Goal: Task Accomplishment & Management: Use online tool/utility

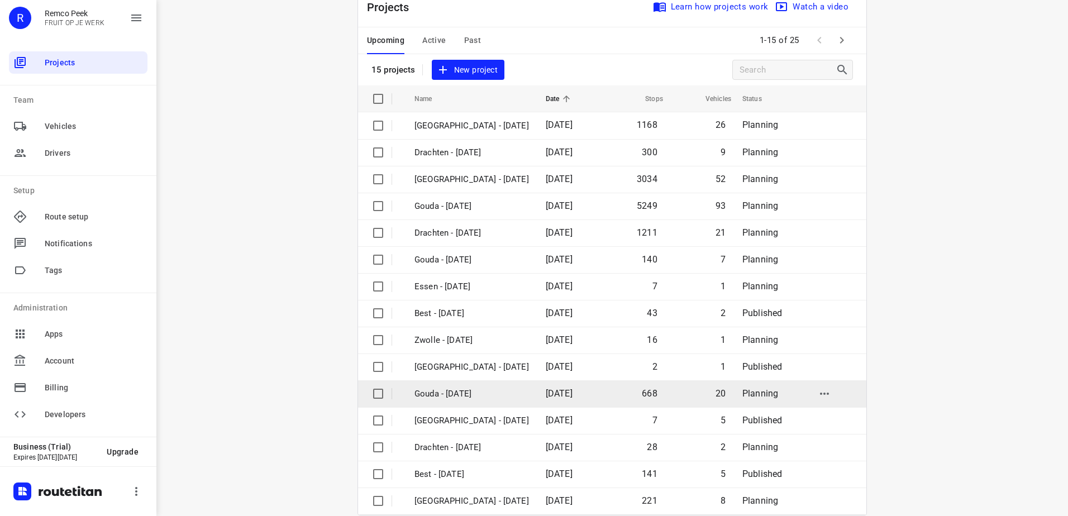
scroll to position [49, 0]
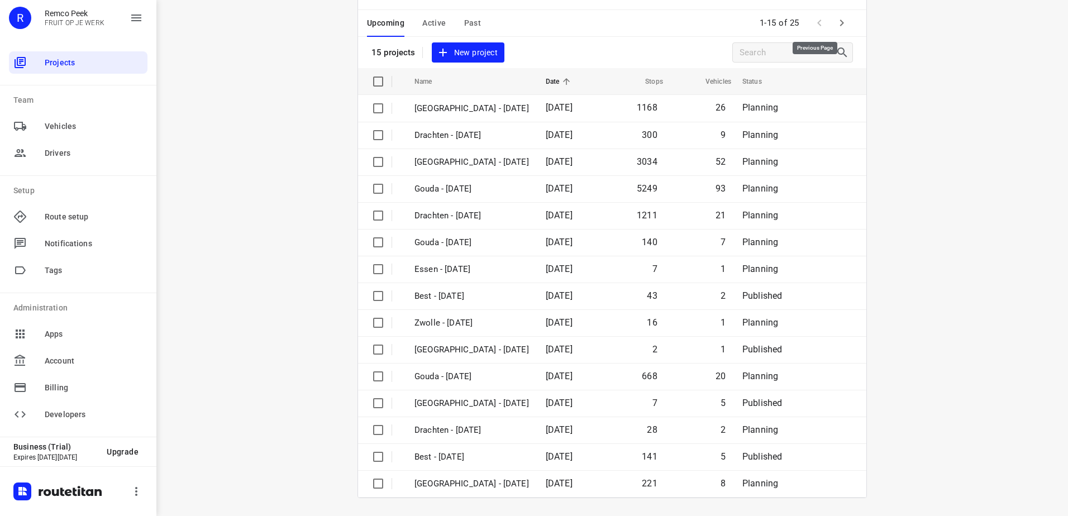
click at [830, 25] on button "button" at bounding box center [841, 23] width 22 height 22
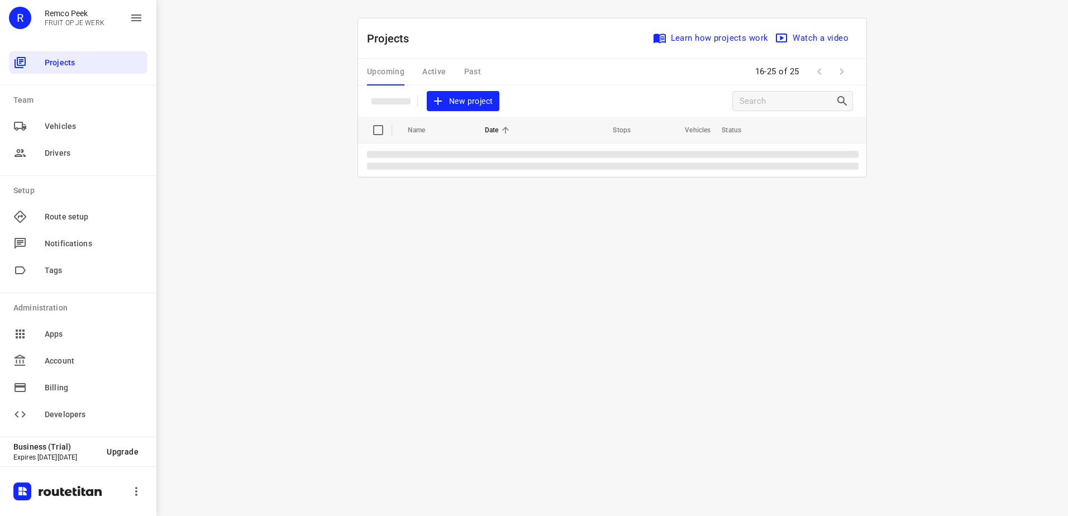
scroll to position [0, 0]
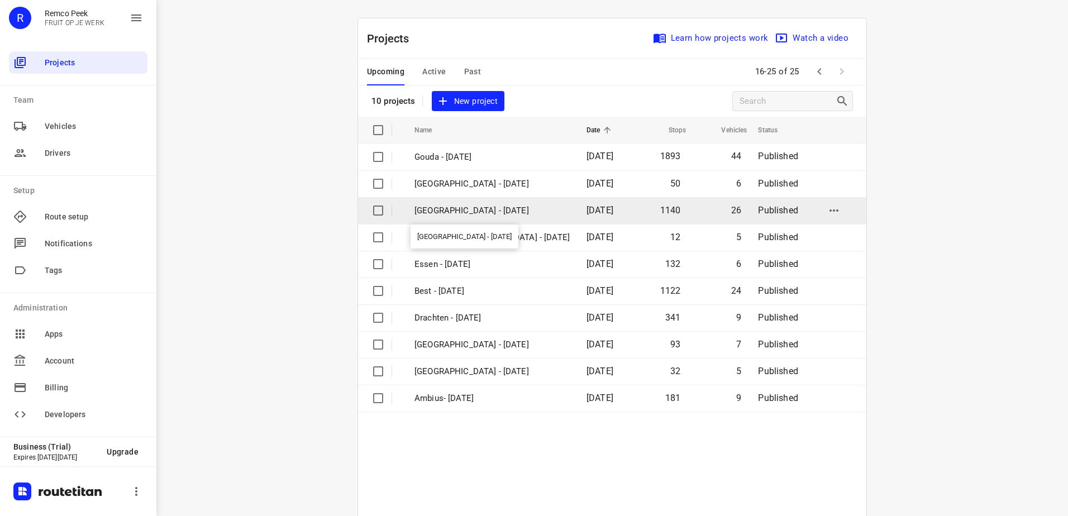
click at [470, 205] on p "[GEOGRAPHIC_DATA] - [DATE]" at bounding box center [491, 210] width 155 height 13
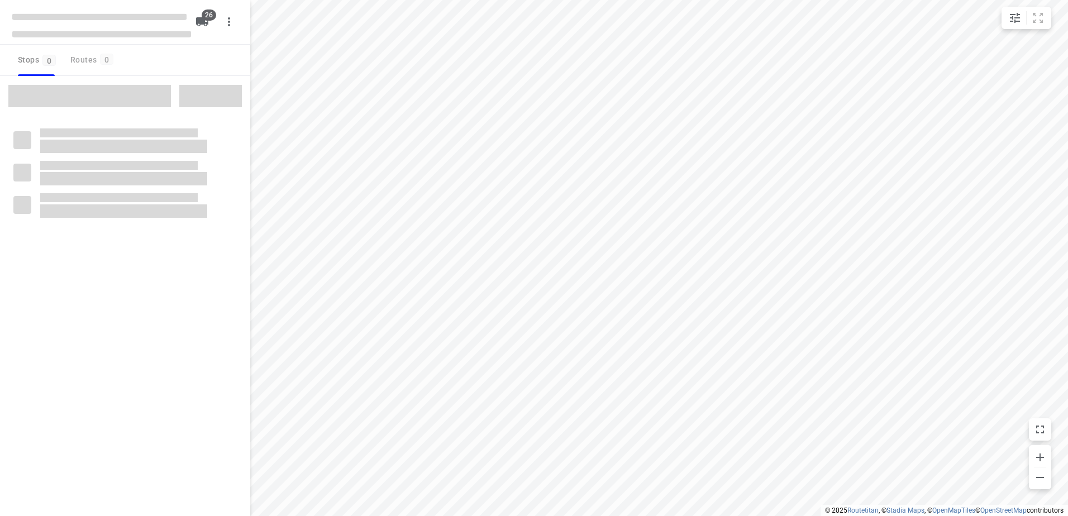
checkbox input "true"
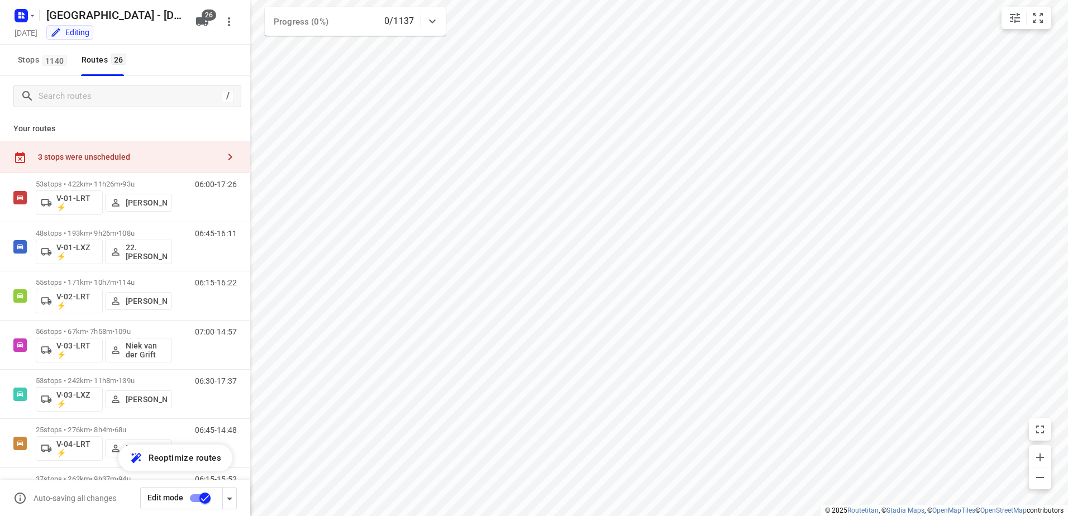
click at [1067, 133] on html "i © 2025 Routetitan , © Stadia Maps , © OpenMapTiles © OpenStreetMap contributo…" at bounding box center [534, 258] width 1068 height 516
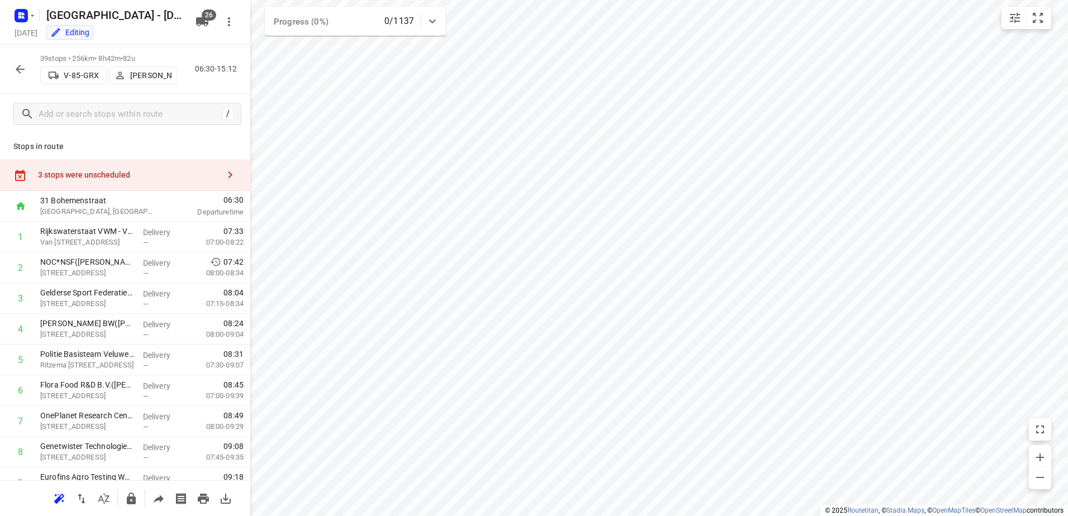
click at [138, 181] on div "3 stops were unscheduled" at bounding box center [125, 175] width 250 height 32
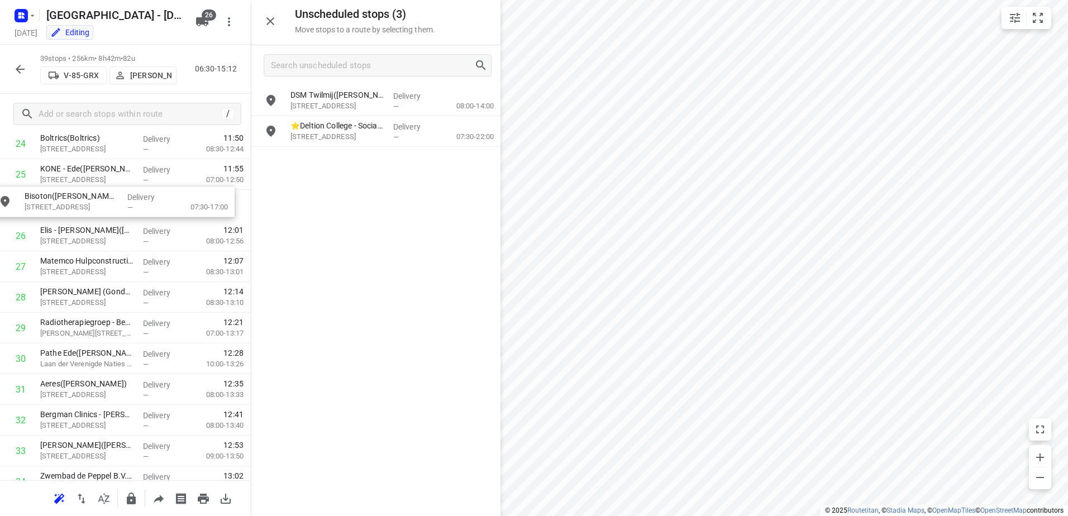
drag, startPoint x: 418, startPoint y: 156, endPoint x: 156, endPoint y: 193, distance: 264.4
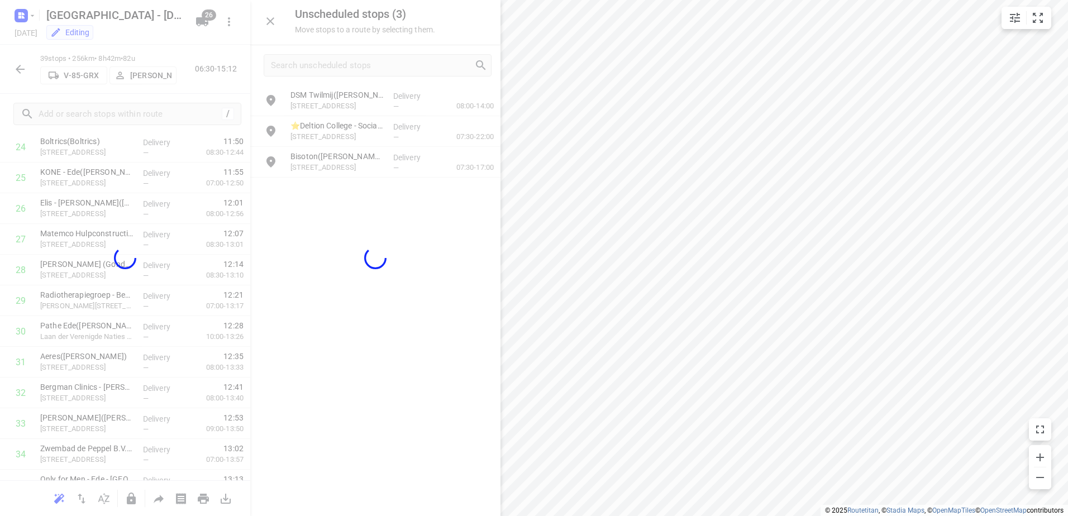
scroll to position [796, 0]
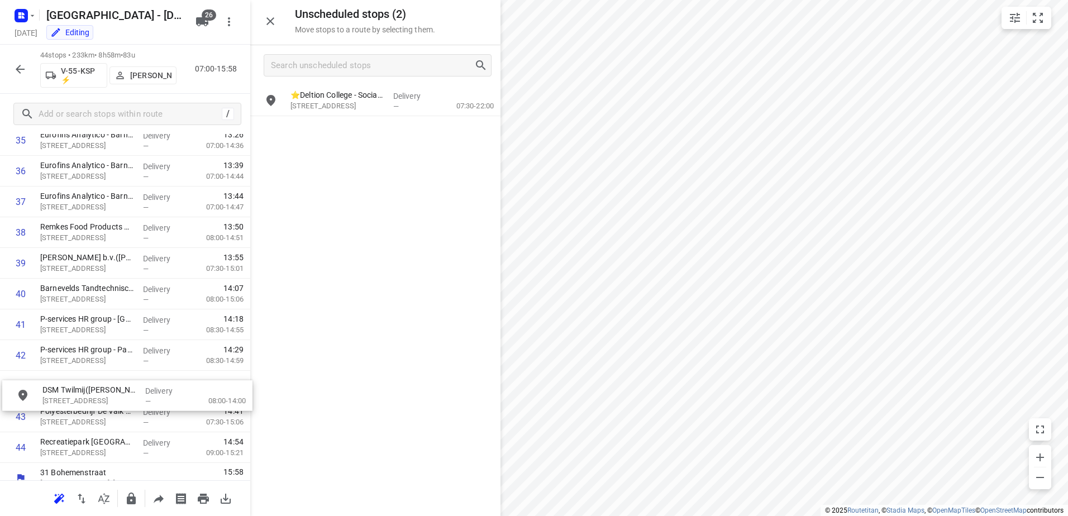
drag, startPoint x: 370, startPoint y: 107, endPoint x: 117, endPoint y: 406, distance: 391.5
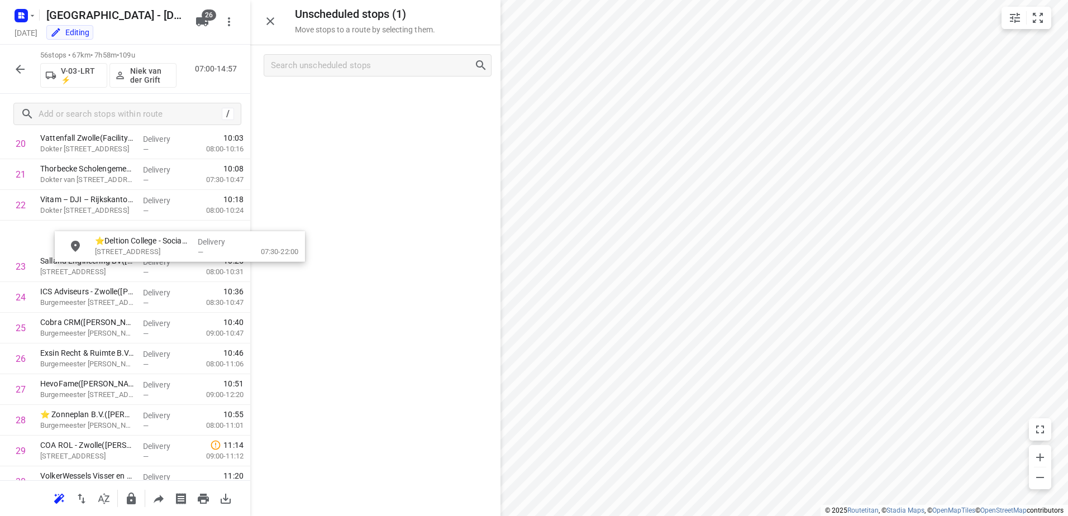
scroll to position [676, 0]
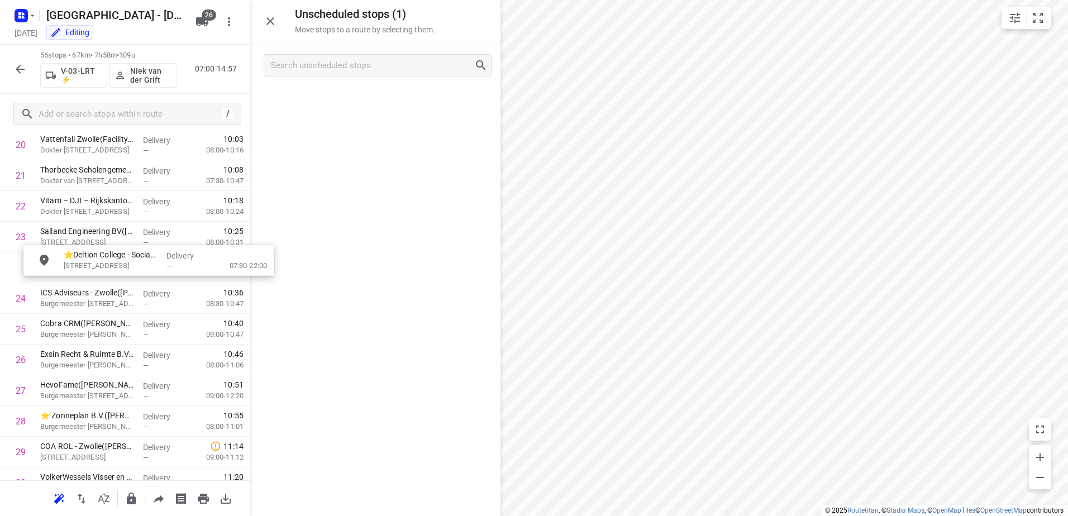
drag, startPoint x: 346, startPoint y: 102, endPoint x: 97, endPoint y: 272, distance: 301.7
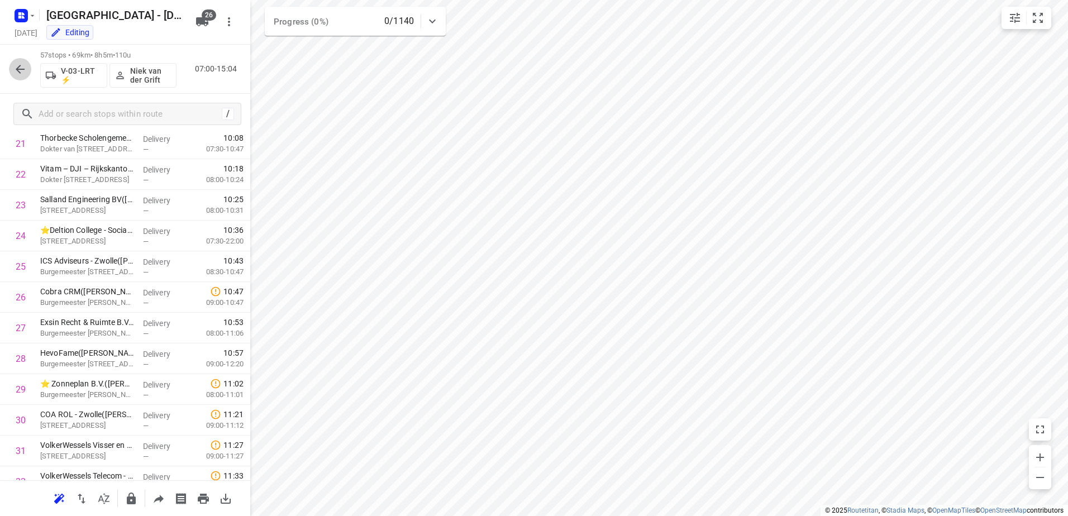
click at [13, 68] on button "button" at bounding box center [20, 69] width 22 height 22
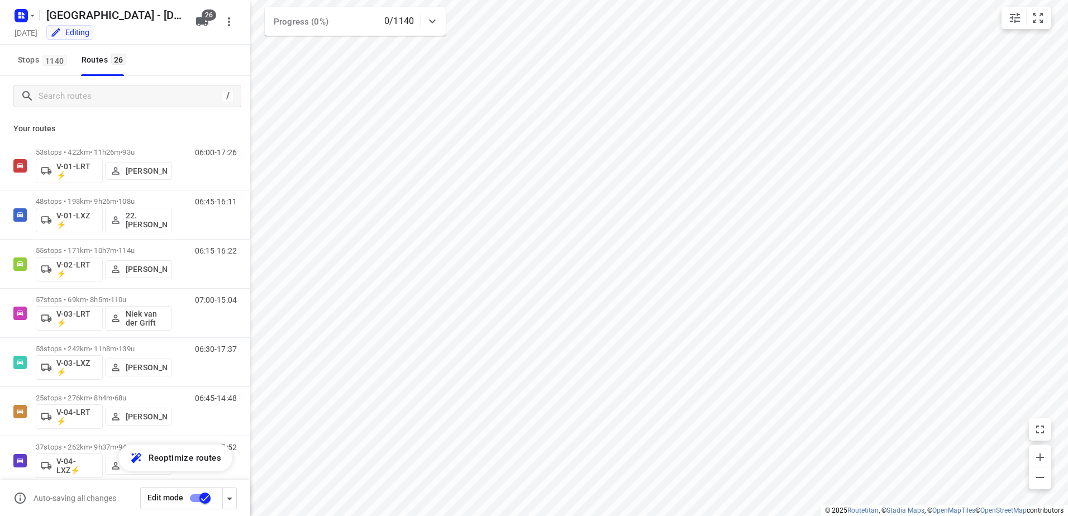
click at [197, 498] on input "checkbox" at bounding box center [205, 497] width 64 height 21
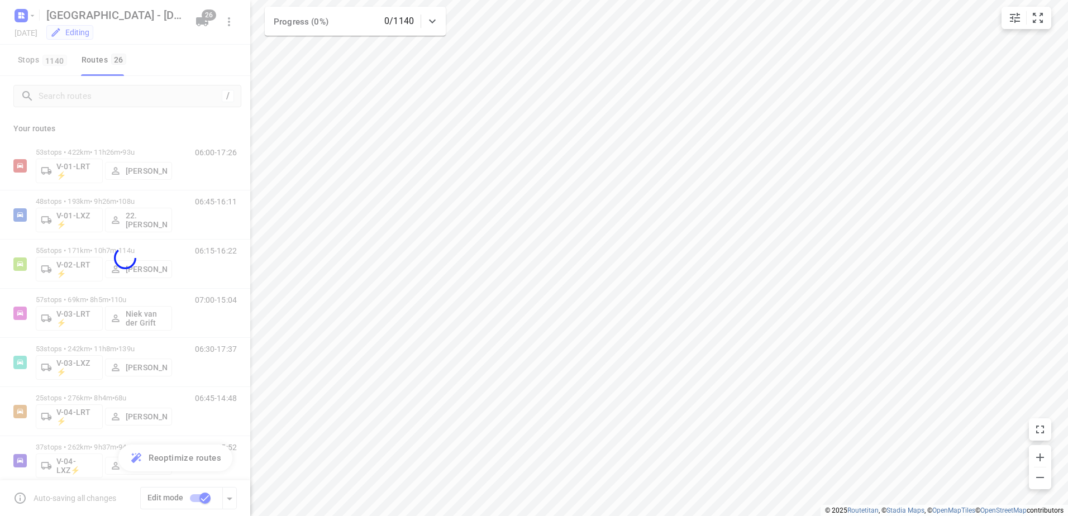
checkbox input "false"
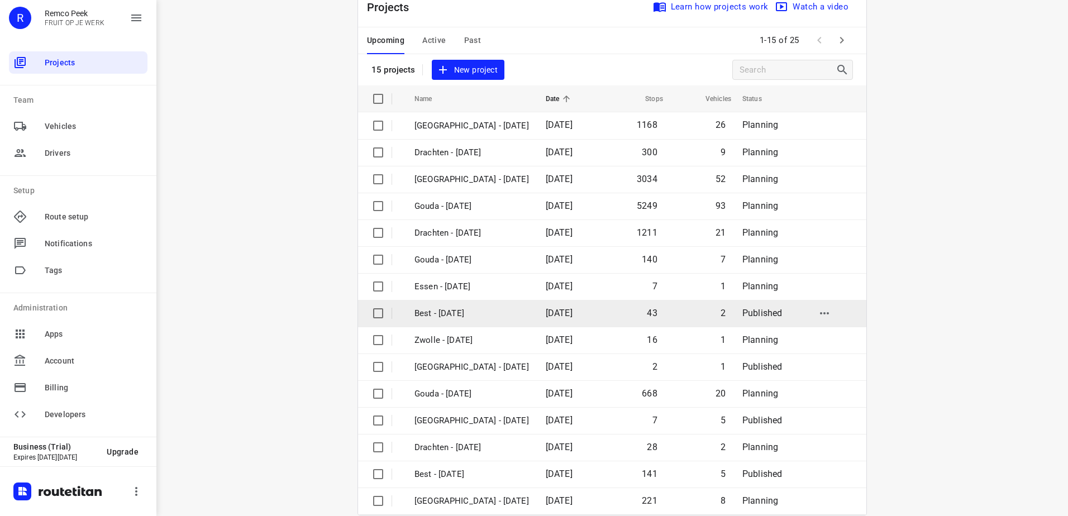
scroll to position [49, 0]
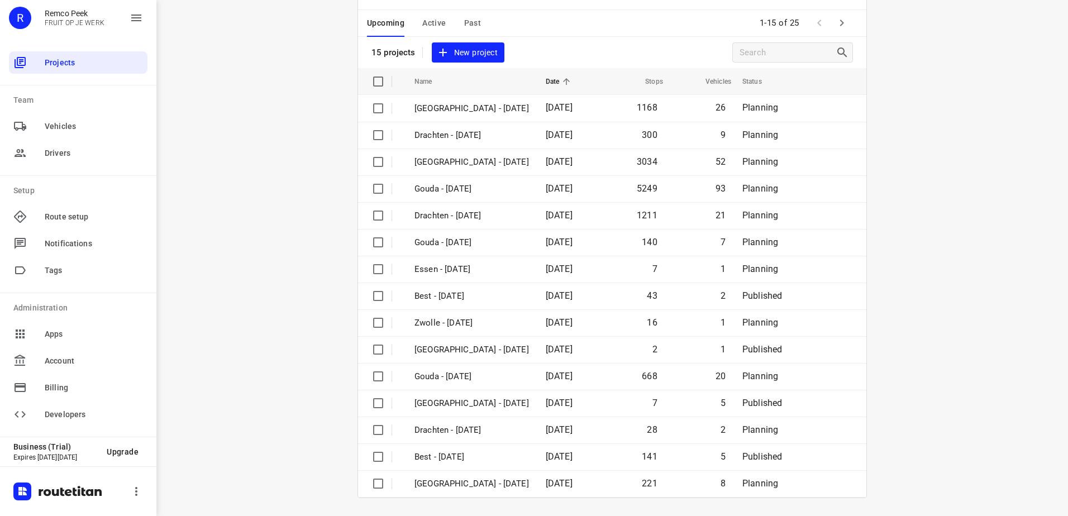
click at [840, 25] on icon "button" at bounding box center [841, 22] width 13 height 13
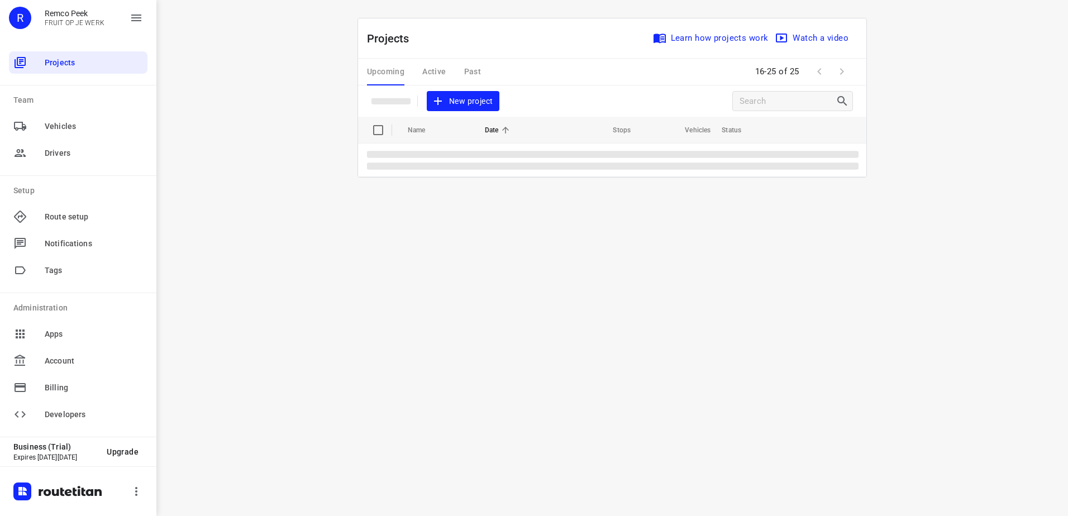
scroll to position [0, 0]
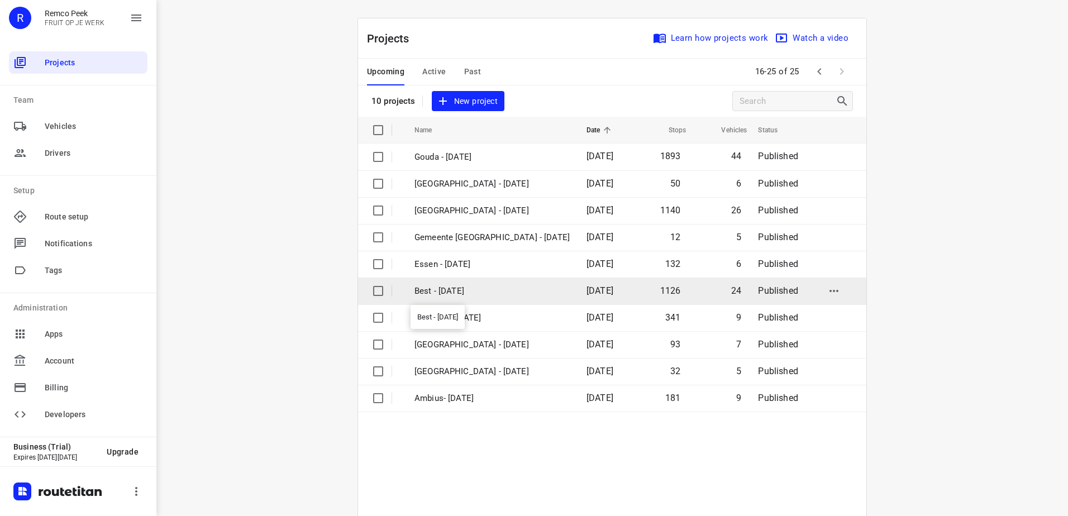
click at [489, 290] on p "Best - [DATE]" at bounding box center [491, 291] width 155 height 13
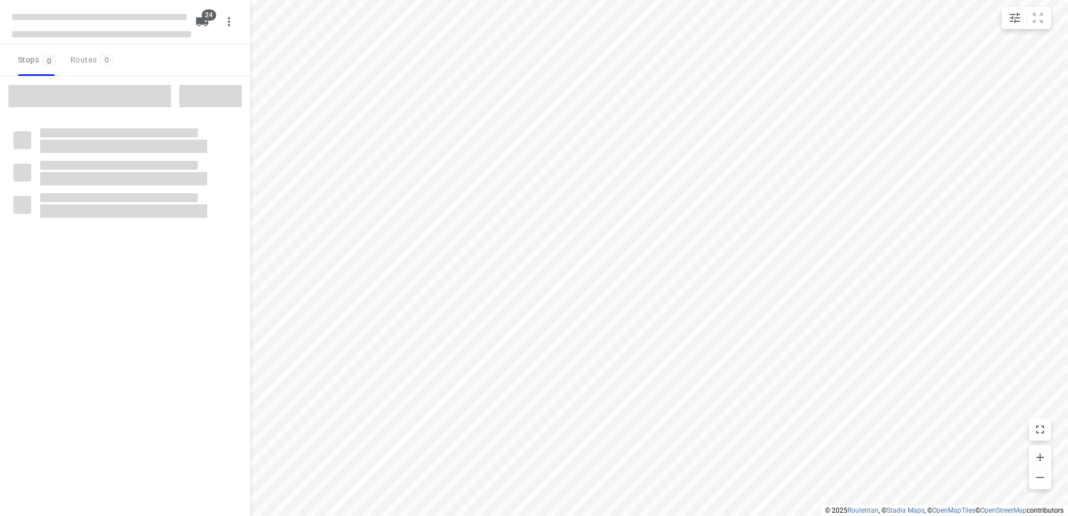
checkbox input "true"
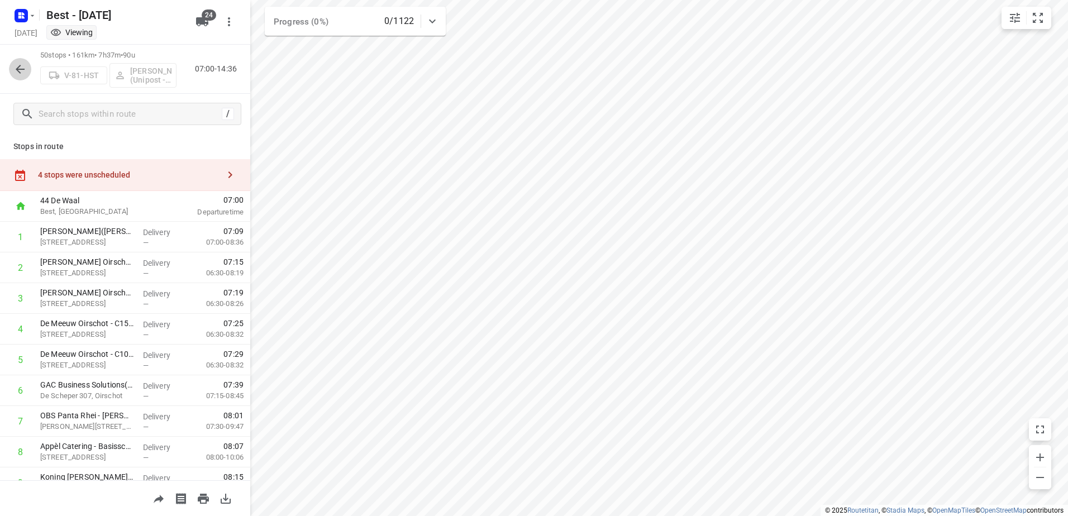
click at [26, 63] on icon "button" at bounding box center [19, 69] width 13 height 13
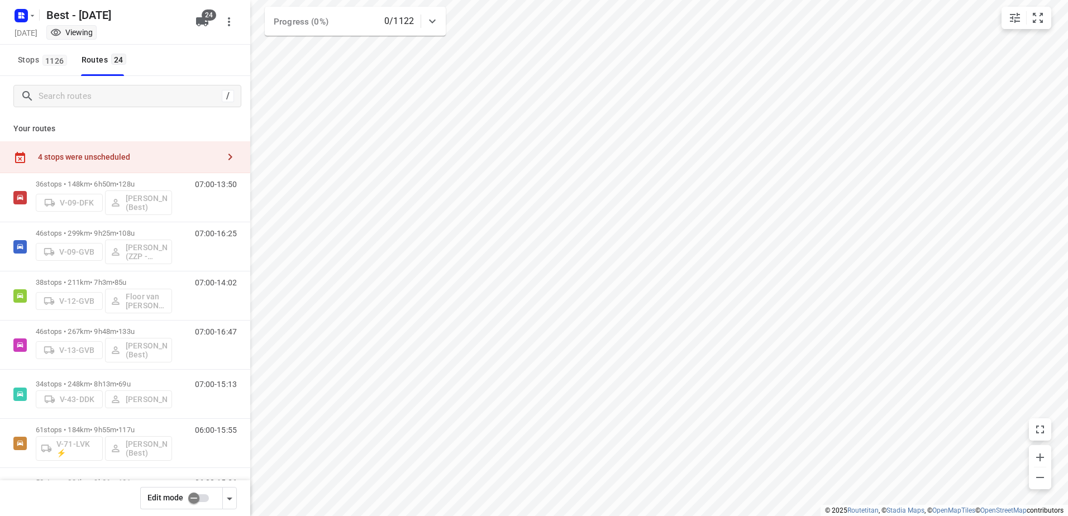
click at [193, 499] on input "checkbox" at bounding box center [194, 497] width 64 height 21
checkbox input "false"
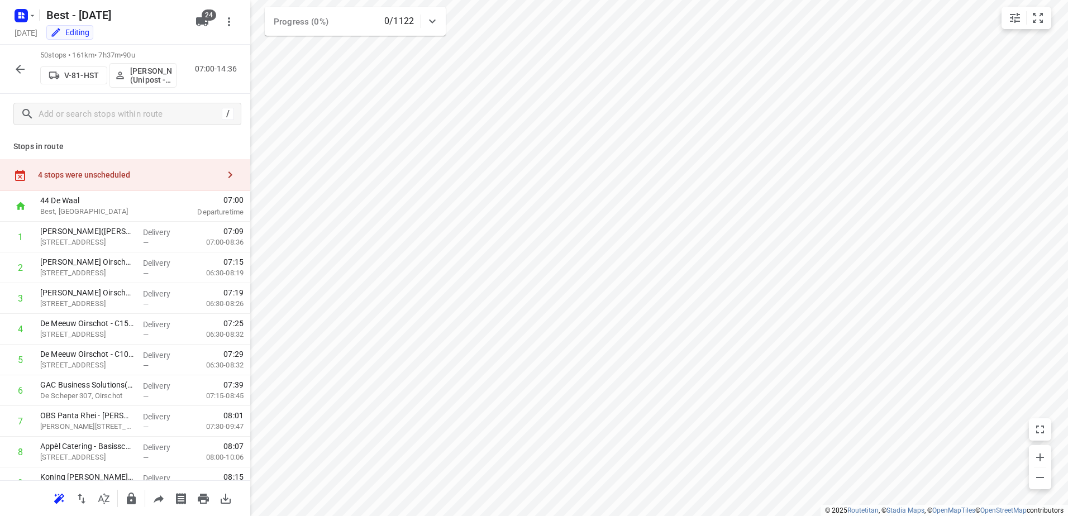
drag, startPoint x: 123, startPoint y: 181, endPoint x: 233, endPoint y: 178, distance: 109.5
click at [123, 181] on div "4 stops were unscheduled" at bounding box center [125, 175] width 250 height 32
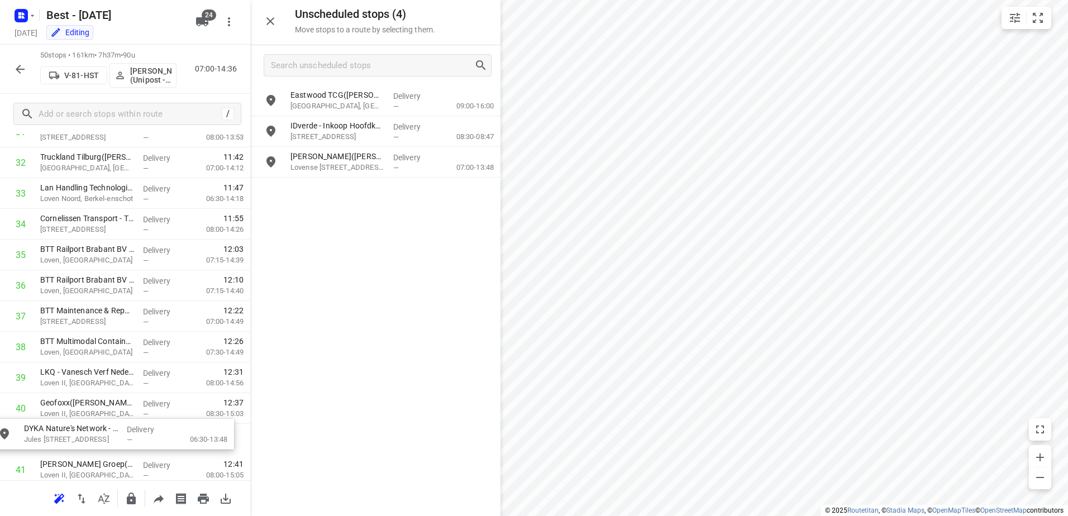
scroll to position [1047, 0]
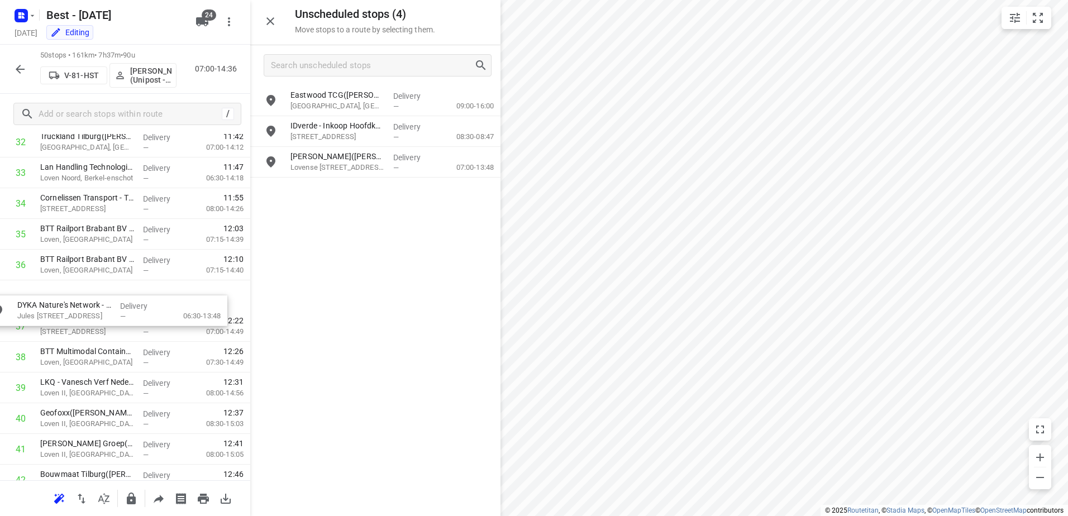
drag, startPoint x: 353, startPoint y: 169, endPoint x: 70, endPoint y: 304, distance: 313.7
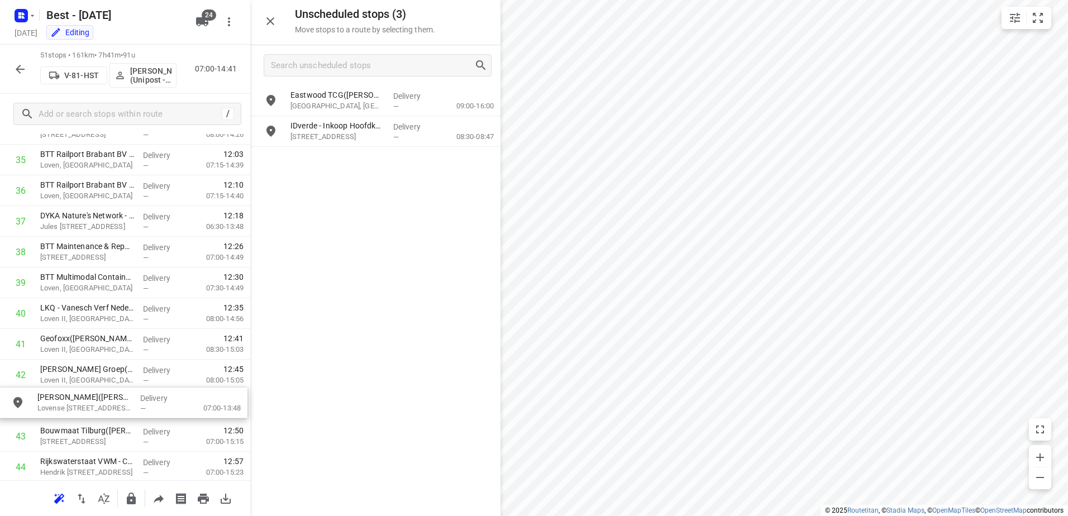
drag, startPoint x: 295, startPoint y: 156, endPoint x: 36, endPoint y: 400, distance: 355.1
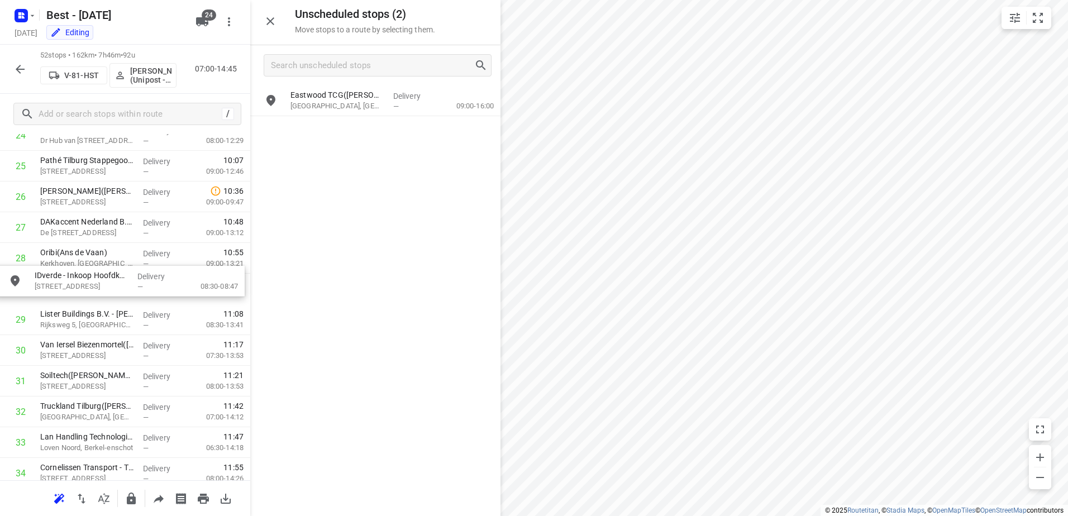
scroll to position [805, 0]
drag, startPoint x: 329, startPoint y: 127, endPoint x: 80, endPoint y: 289, distance: 297.0
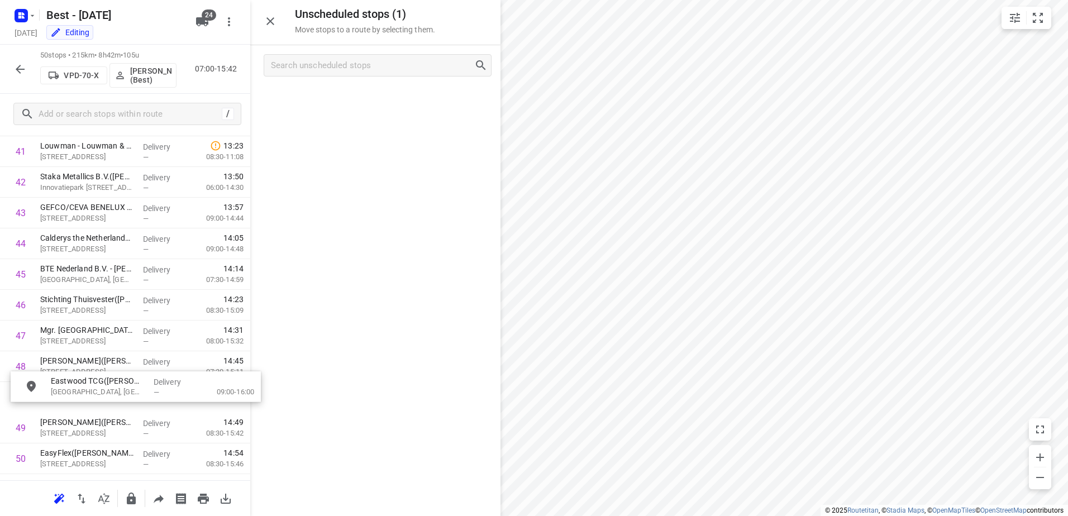
scroll to position [1319, 0]
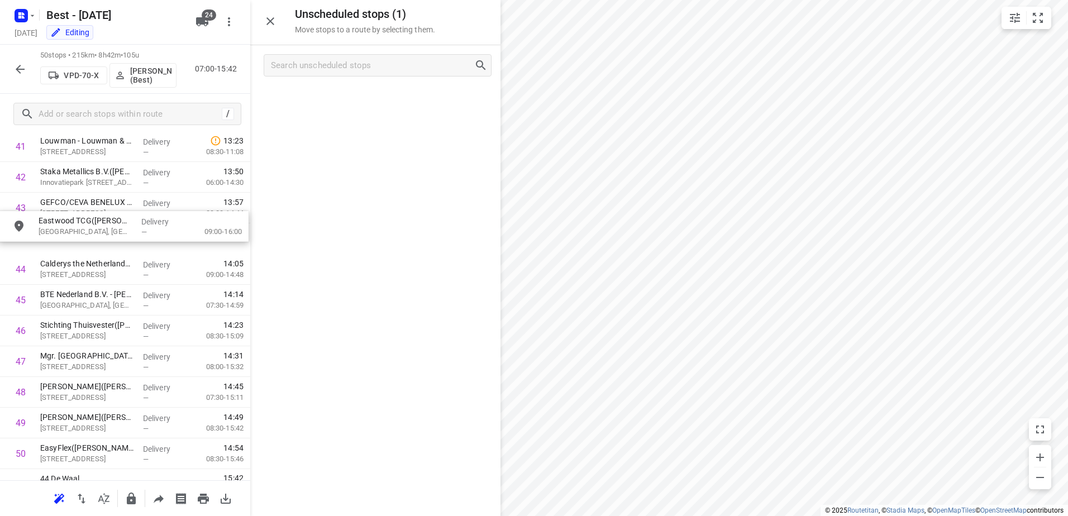
drag, startPoint x: 363, startPoint y: 113, endPoint x: 125, endPoint y: 238, distance: 269.0
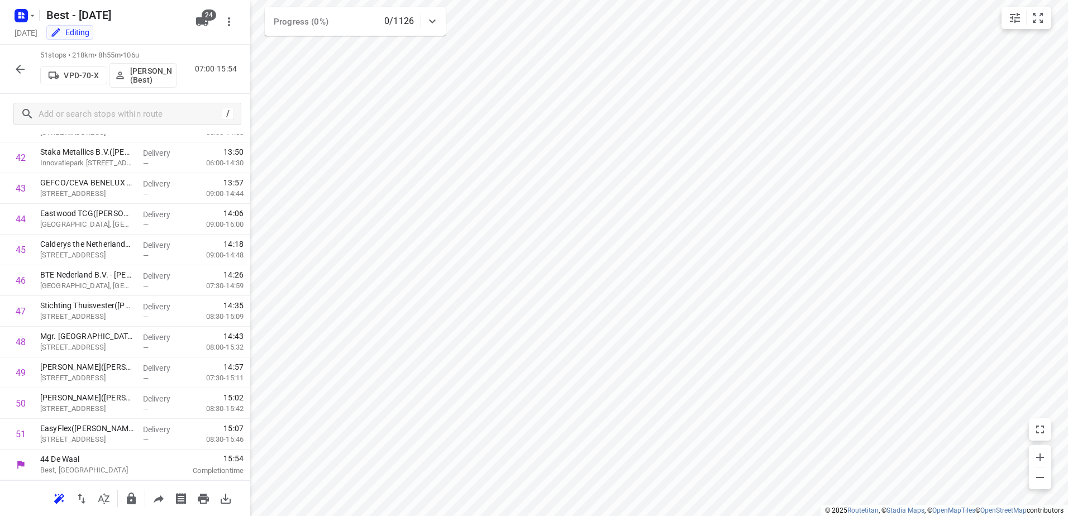
scroll to position [1307, 0]
click at [8, 70] on div "51 stops • 218km • 8h55m • 106u VPD-70-X [PERSON_NAME] (Best) 07:00-15:54" at bounding box center [125, 69] width 250 height 49
click at [17, 73] on icon "button" at bounding box center [19, 69] width 13 height 13
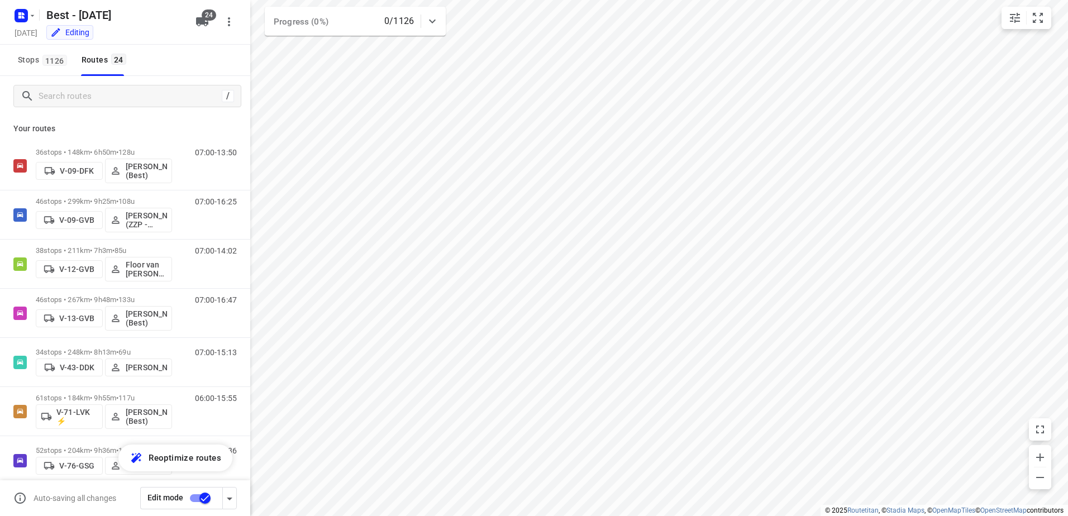
click at [202, 492] on input "checkbox" at bounding box center [205, 497] width 64 height 21
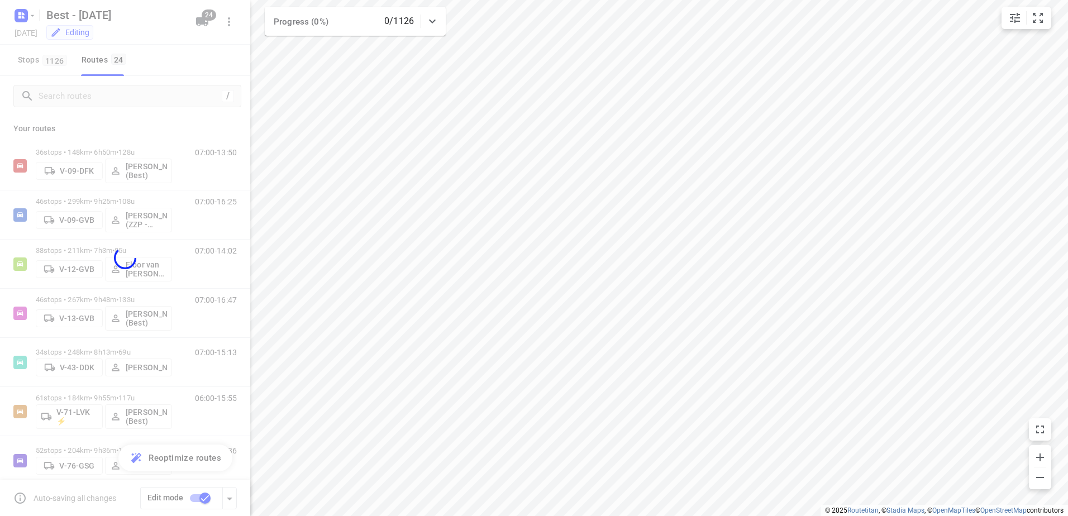
checkbox input "false"
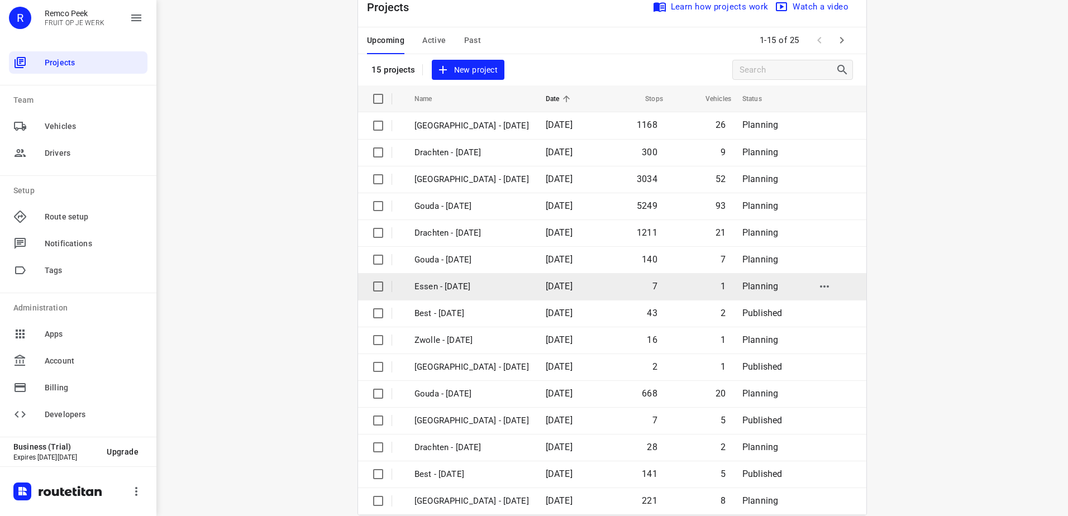
scroll to position [49, 0]
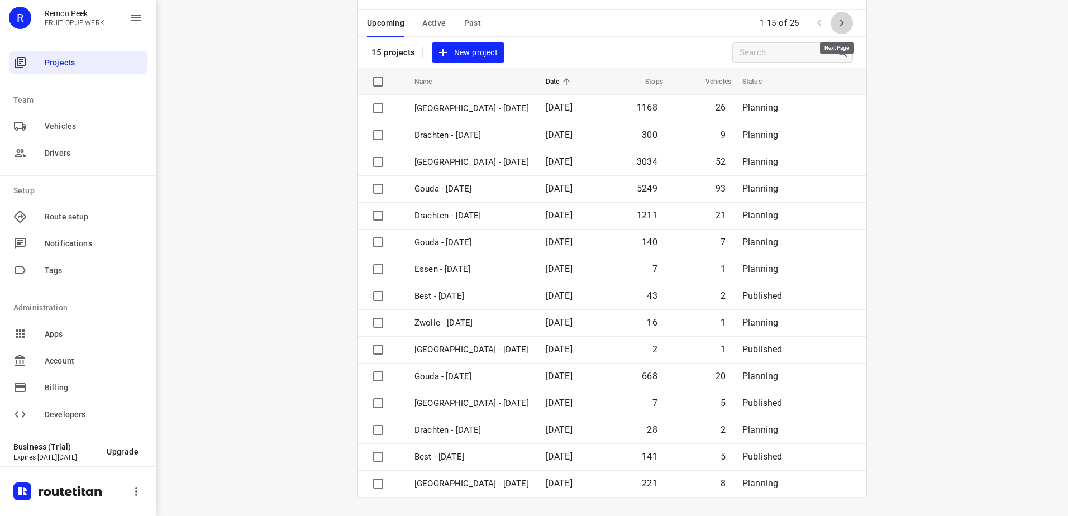
click at [841, 24] on icon "button" at bounding box center [841, 22] width 13 height 13
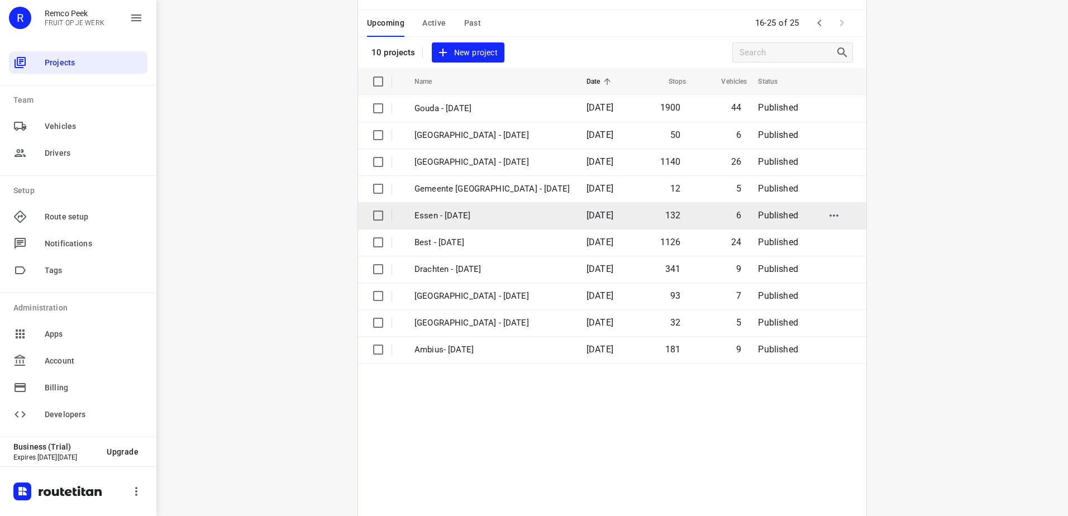
scroll to position [0, 0]
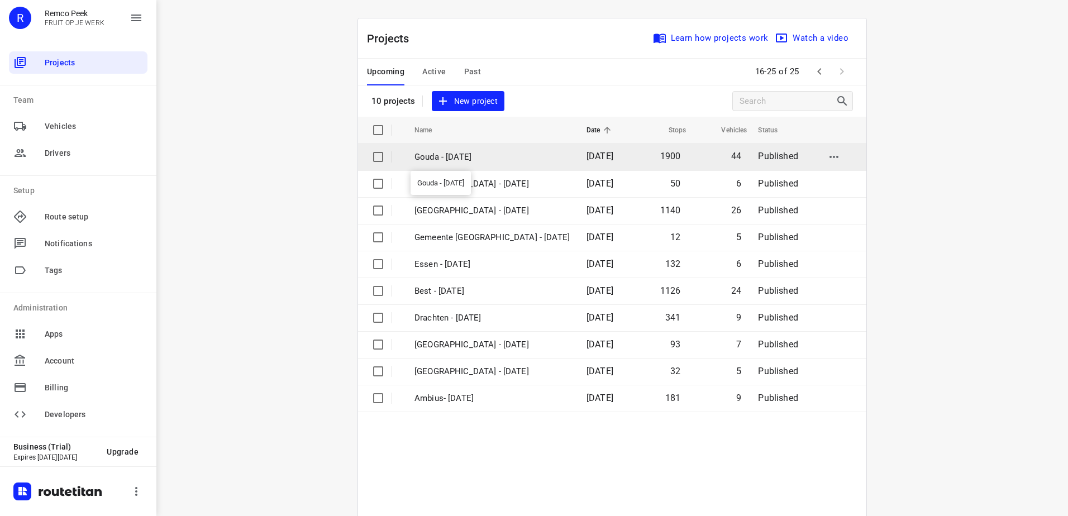
click at [449, 159] on p "Gouda - [DATE]" at bounding box center [491, 157] width 155 height 13
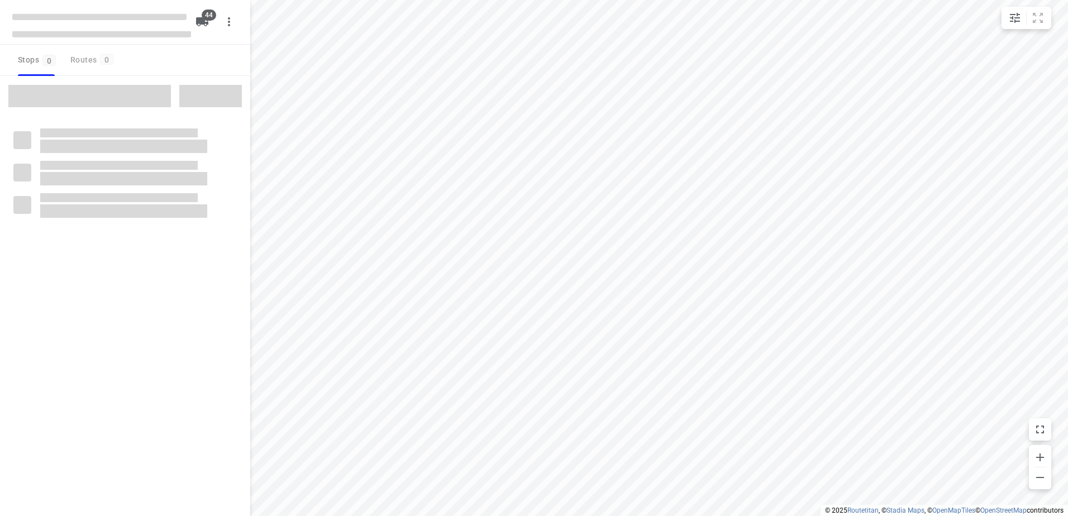
checkbox input "true"
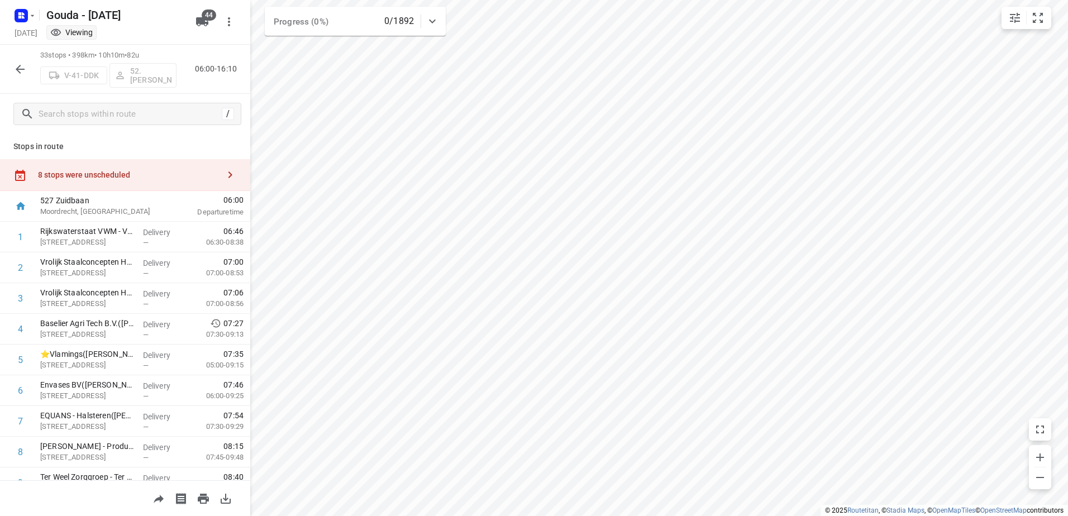
click at [13, 75] on button "button" at bounding box center [20, 69] width 22 height 22
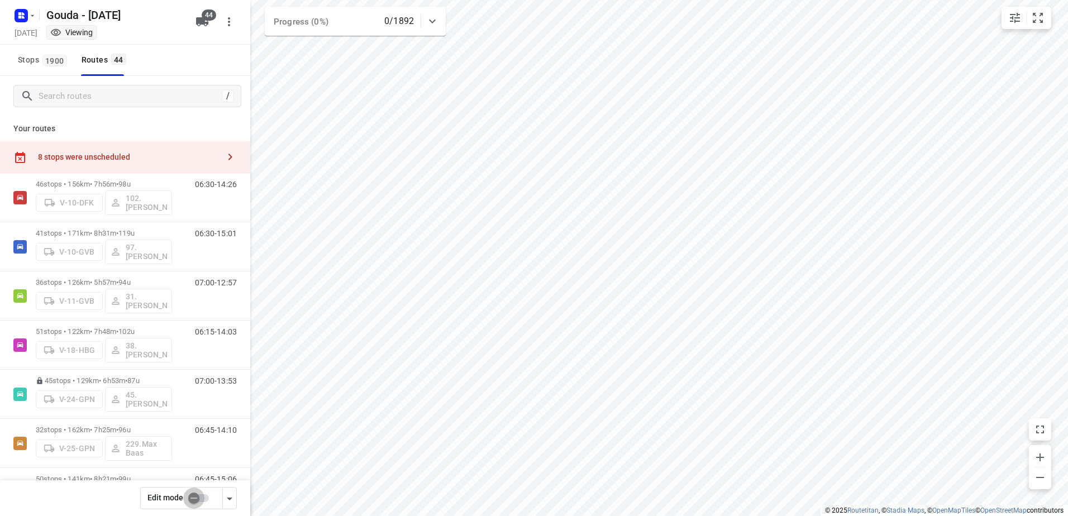
click at [196, 492] on input "checkbox" at bounding box center [194, 497] width 64 height 21
checkbox input "false"
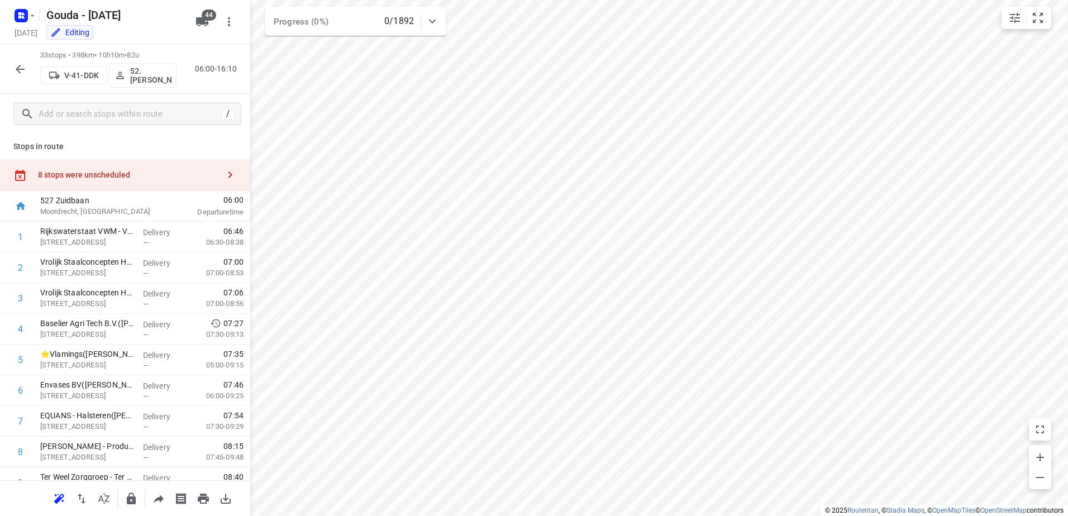
click at [153, 173] on div "8 stops were unscheduled" at bounding box center [128, 174] width 181 height 9
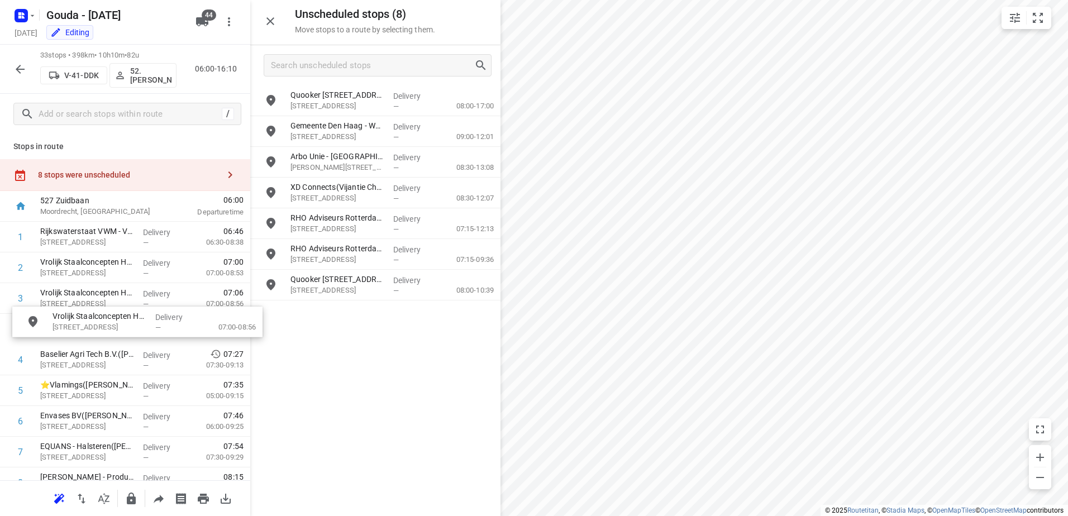
drag, startPoint x: 343, startPoint y: 166, endPoint x: 112, endPoint y: 331, distance: 283.8
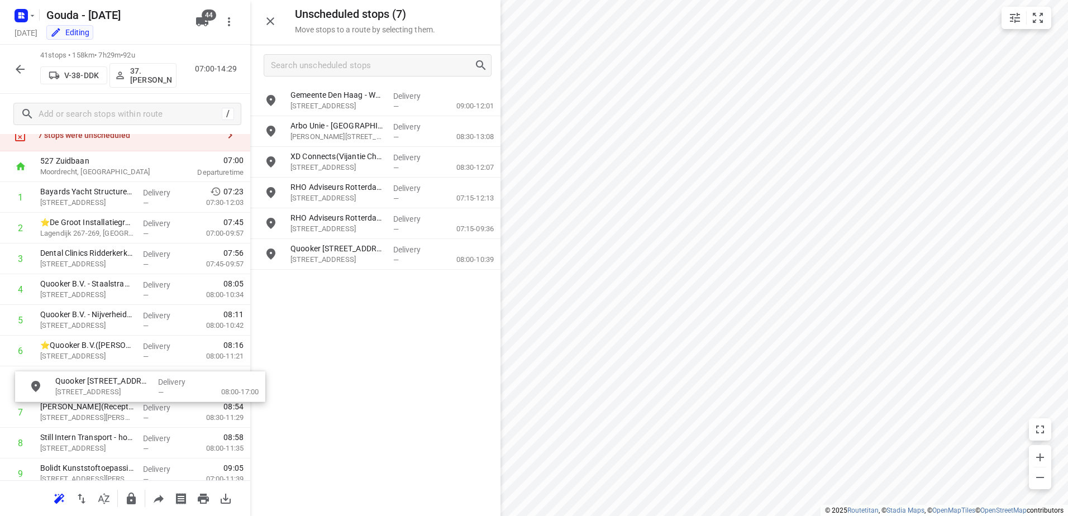
scroll to position [40, 0]
drag, startPoint x: 384, startPoint y: 103, endPoint x: 138, endPoint y: 388, distance: 376.5
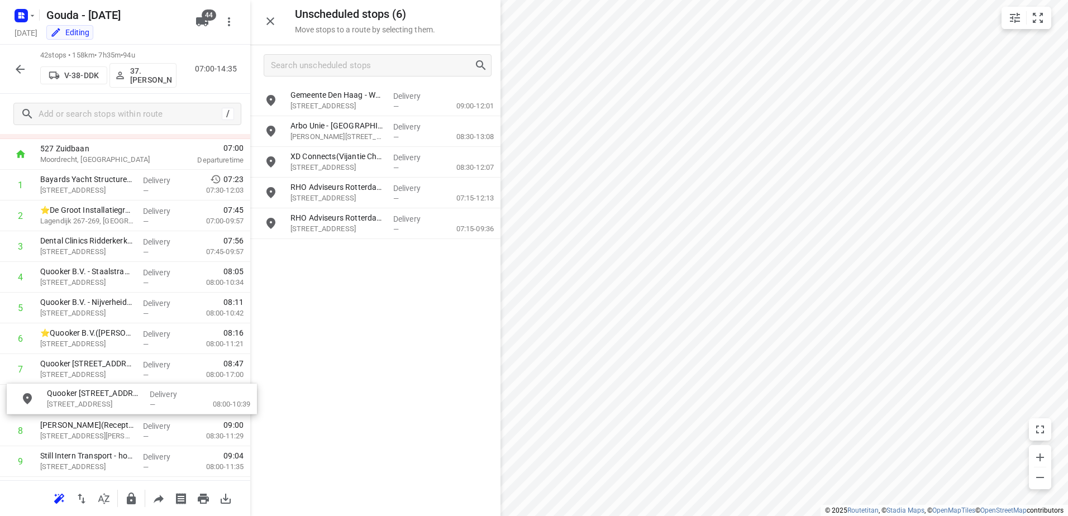
drag, startPoint x: 403, startPoint y: 252, endPoint x: 172, endPoint y: 394, distance: 271.2
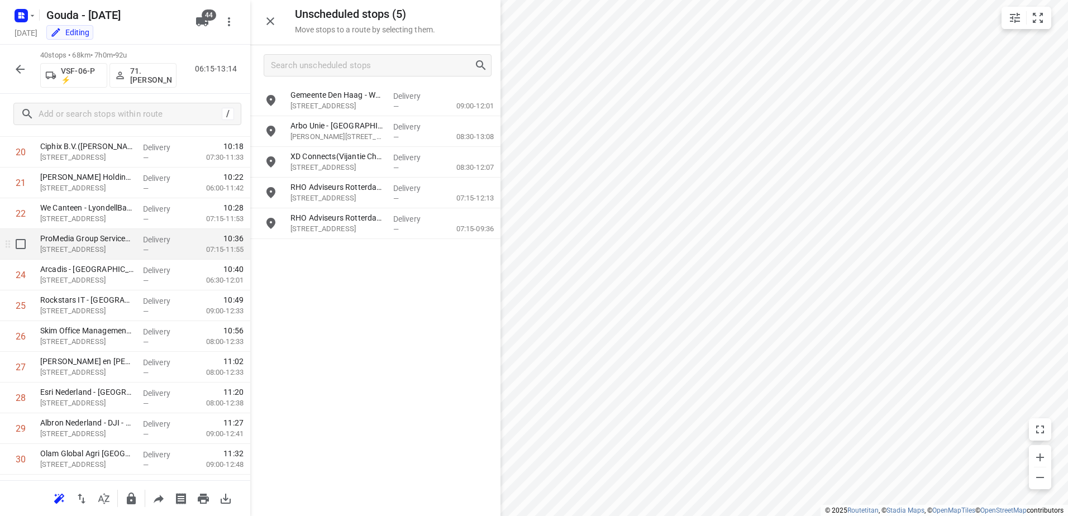
scroll to position [667, 0]
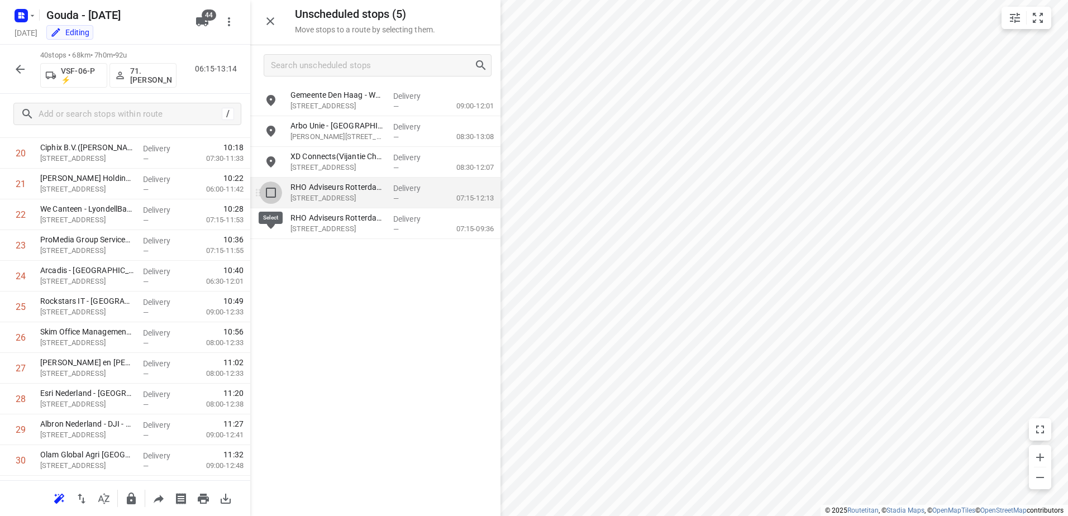
click at [264, 192] on input "grid" at bounding box center [271, 192] width 22 height 22
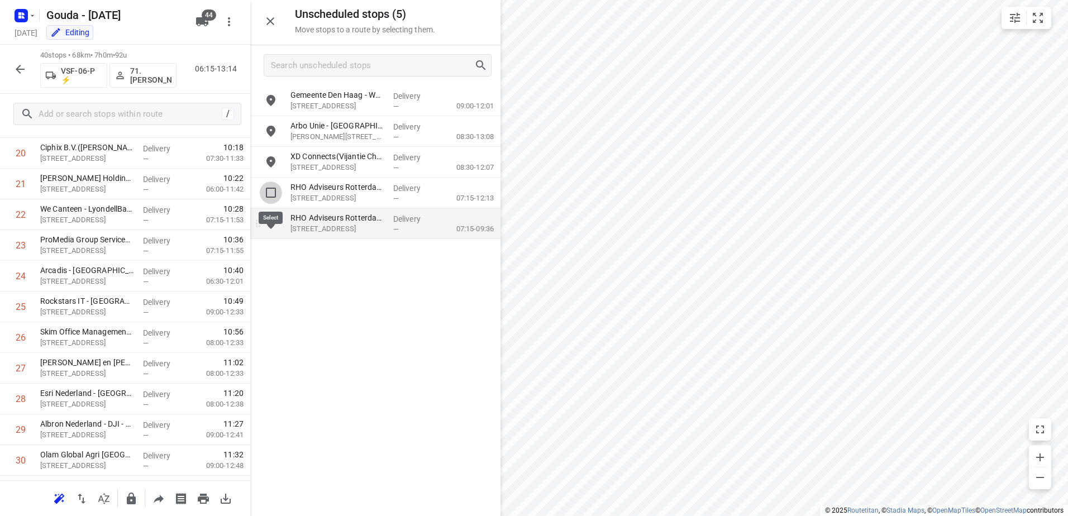
checkbox input "true"
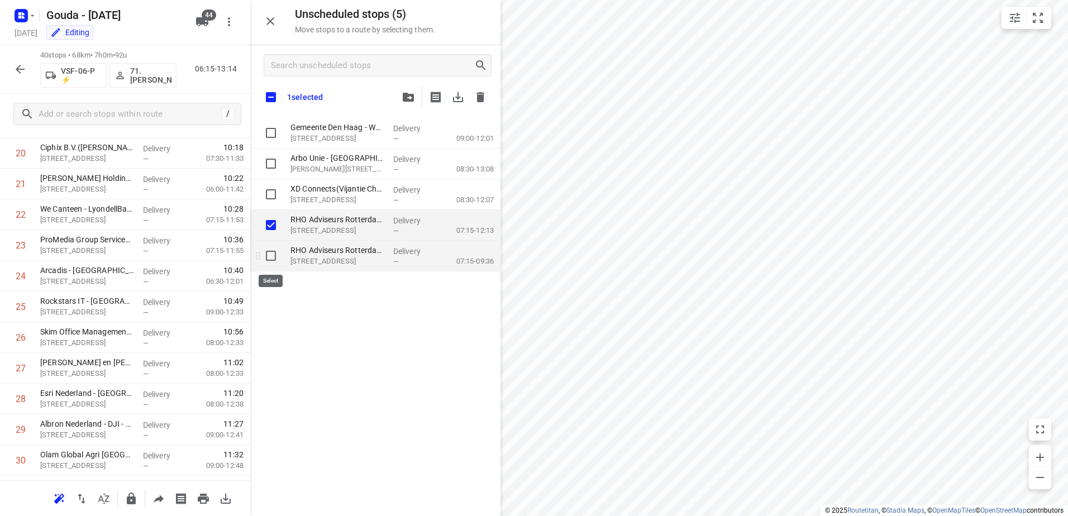
click at [262, 255] on input "grid" at bounding box center [271, 256] width 22 height 22
checkbox input "true"
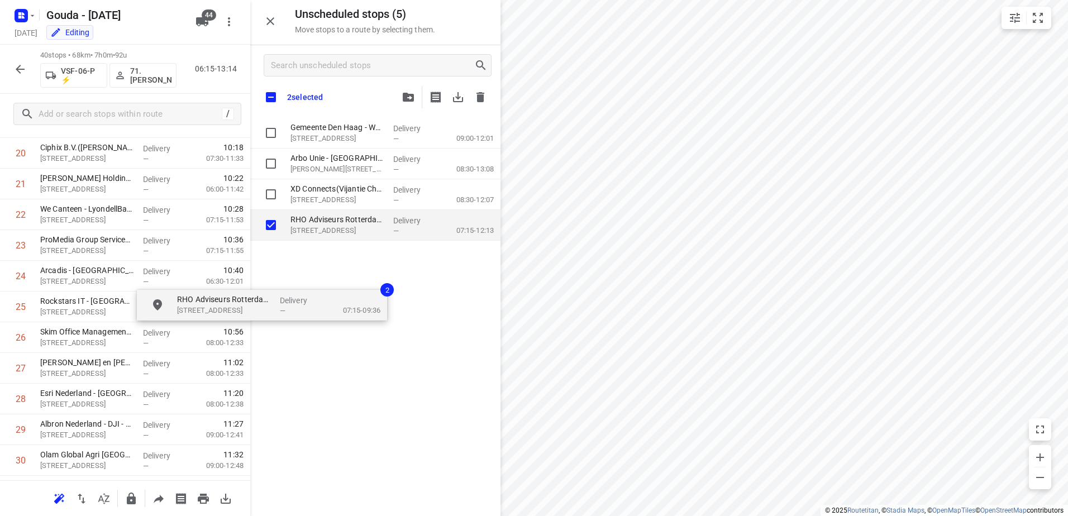
checkbox input "true"
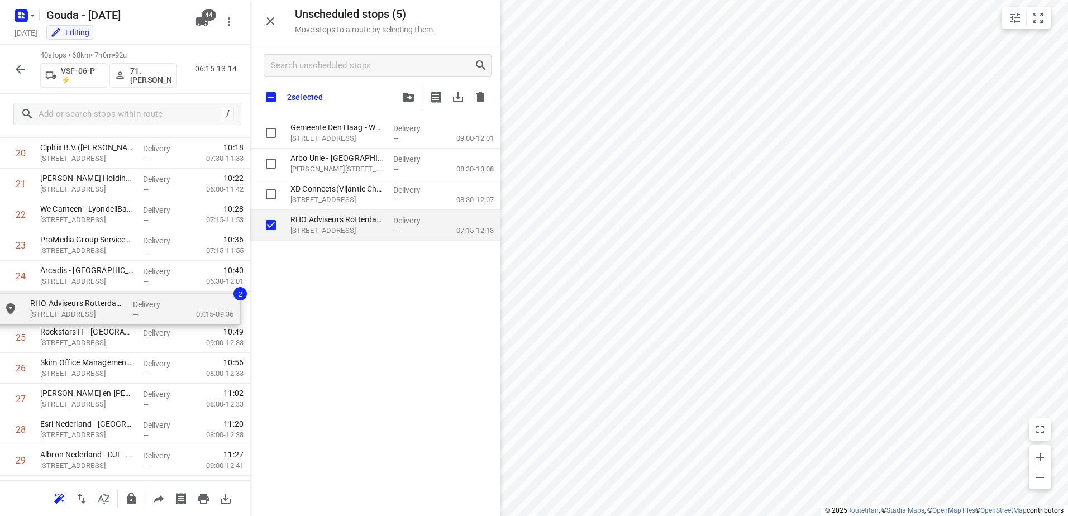
drag, startPoint x: 348, startPoint y: 258, endPoint x: 78, endPoint y: 314, distance: 275.9
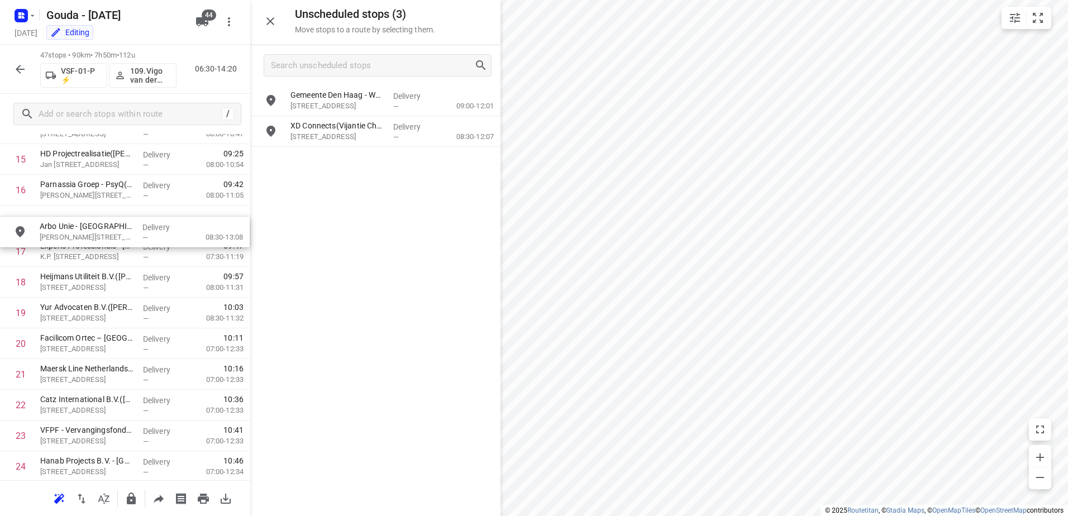
scroll to position [508, 0]
drag, startPoint x: 420, startPoint y: 135, endPoint x: 159, endPoint y: 235, distance: 279.8
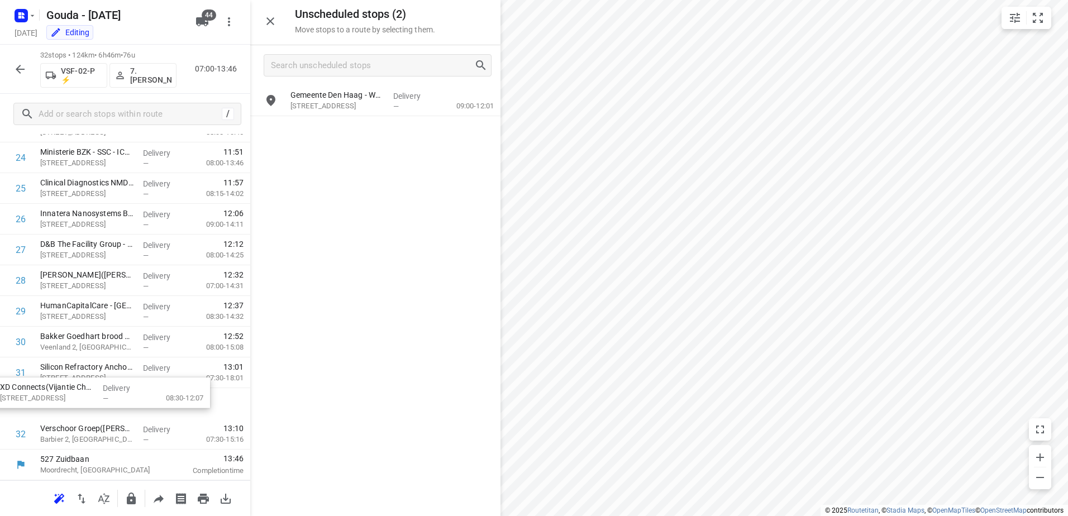
scroll to position [786, 0]
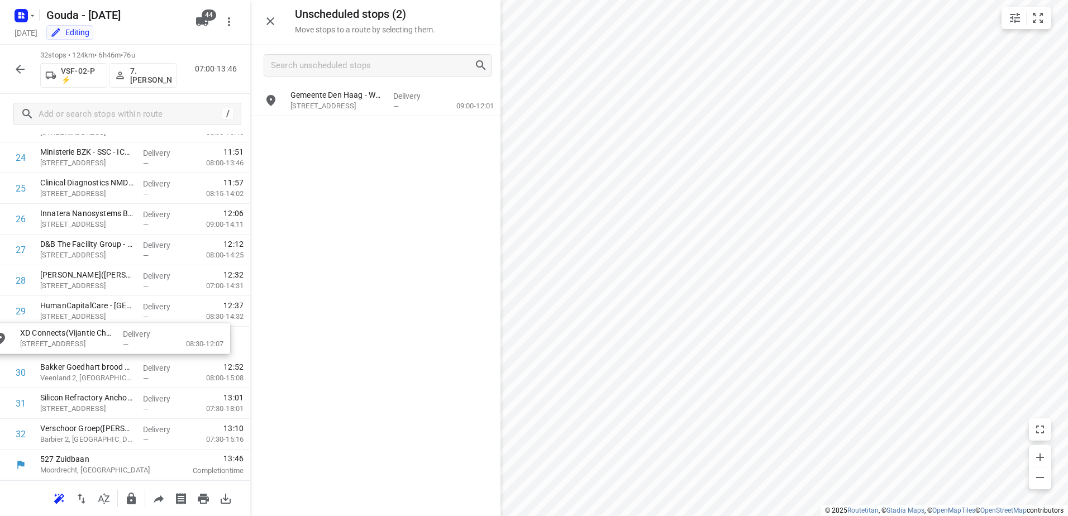
drag, startPoint x: 395, startPoint y: 136, endPoint x: 121, endPoint y: 345, distance: 344.5
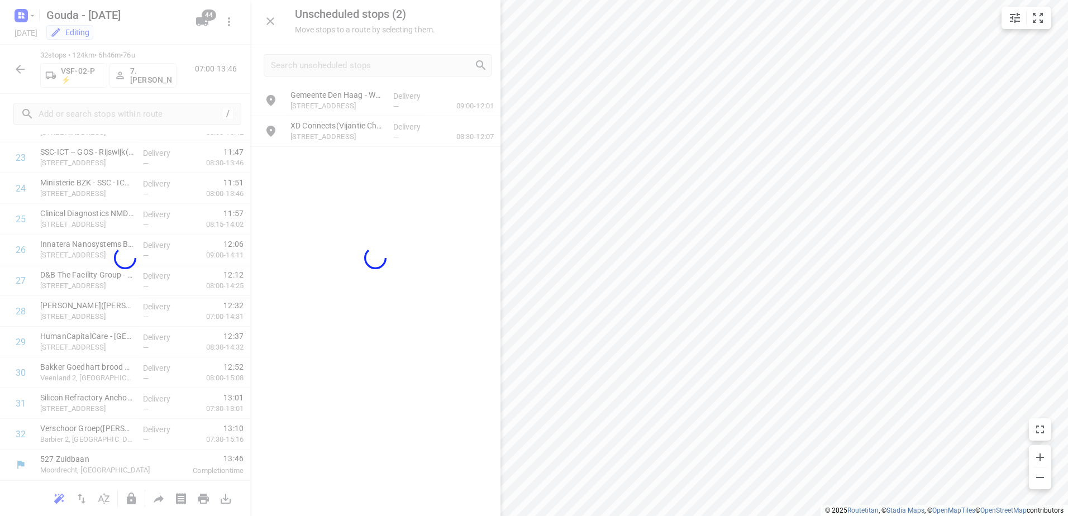
scroll to position [755, 0]
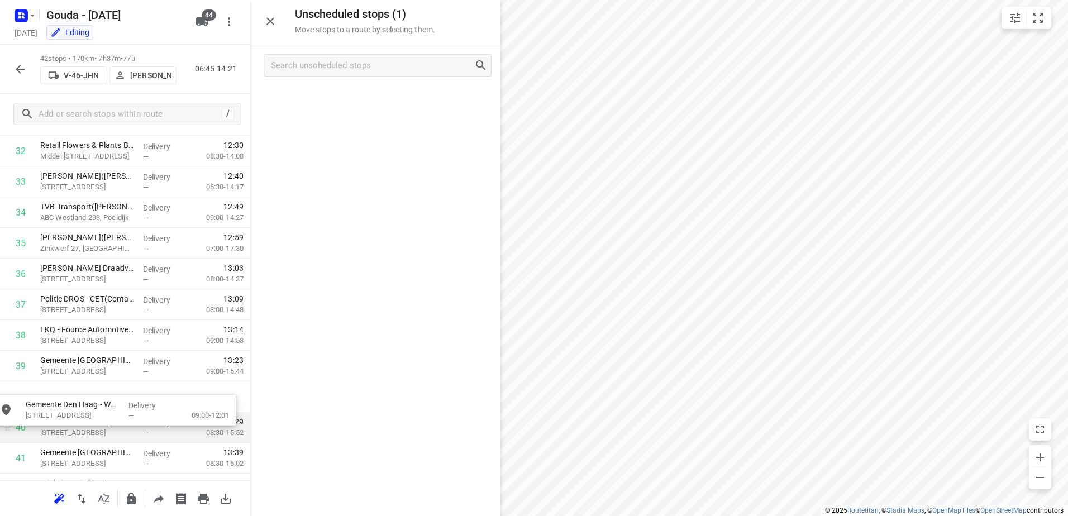
drag, startPoint x: 422, startPoint y: 109, endPoint x: 153, endPoint y: 412, distance: 405.0
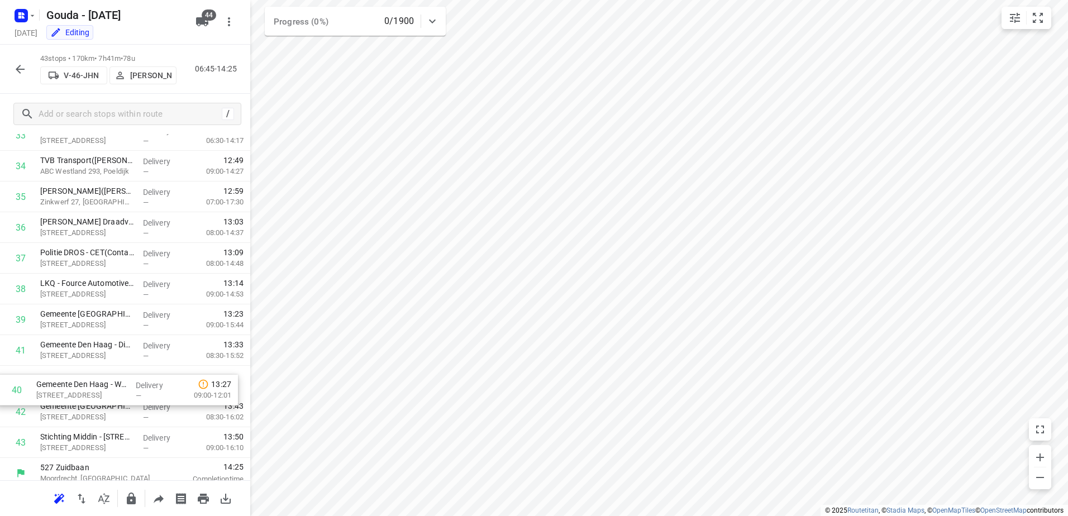
scroll to position [1053, 0]
drag, startPoint x: 132, startPoint y: 364, endPoint x: 125, endPoint y: 390, distance: 26.7
click at [21, 73] on icon "button" at bounding box center [20, 69] width 9 height 9
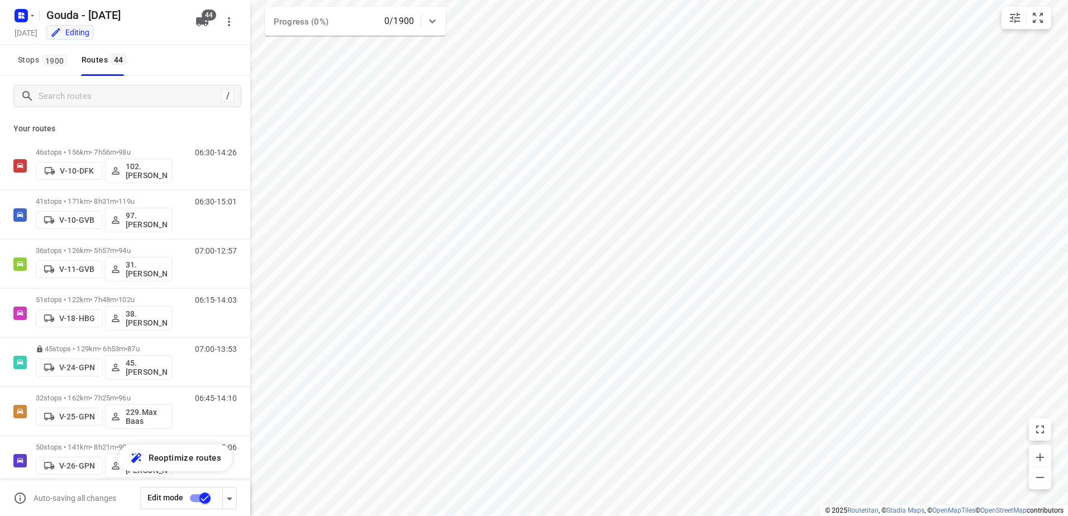
click at [192, 486] on div "Auto-saving all changes Edit mode" at bounding box center [125, 498] width 250 height 36
click at [196, 495] on input "checkbox" at bounding box center [205, 497] width 64 height 21
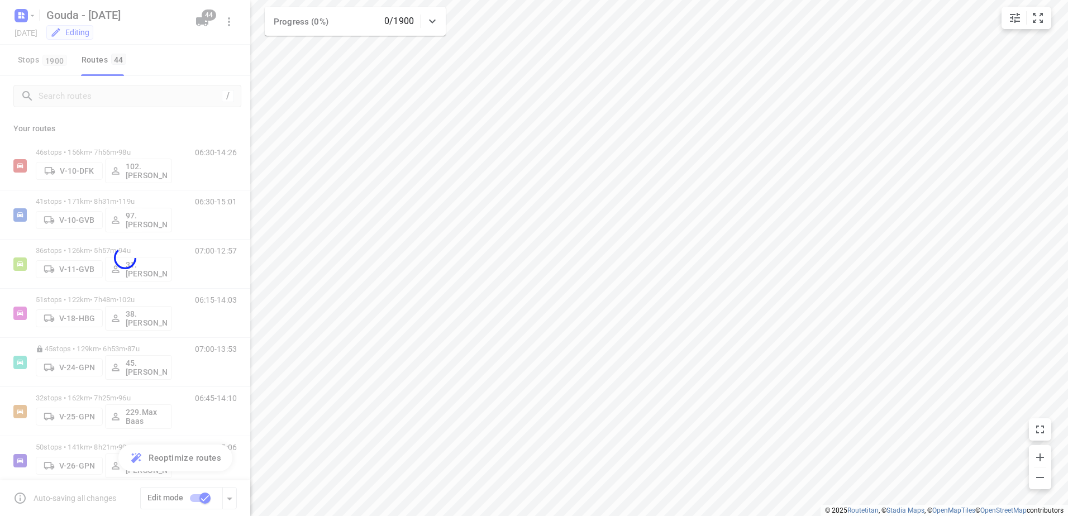
checkbox input "false"
